Goal: Navigation & Orientation: Find specific page/section

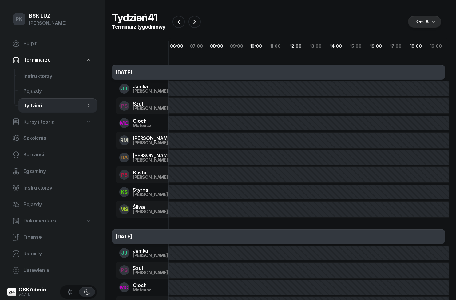
click at [33, 100] on link "Tydzień" at bounding box center [57, 105] width 78 height 15
click at [30, 99] on link "Tydzień" at bounding box center [57, 105] width 78 height 15
click at [36, 100] on link "Tydzień" at bounding box center [57, 105] width 78 height 15
click at [41, 75] on span "Instruktorzy" at bounding box center [57, 76] width 69 height 8
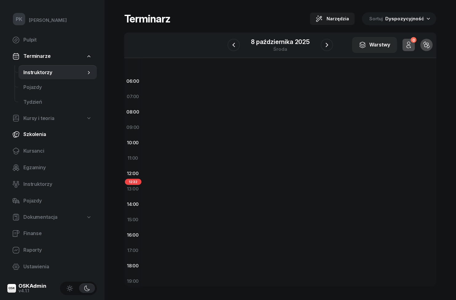
click at [35, 128] on link "Szkolenia" at bounding box center [51, 134] width 89 height 15
select select "createdAt-desc"
